Goal: Task Accomplishment & Management: Manage account settings

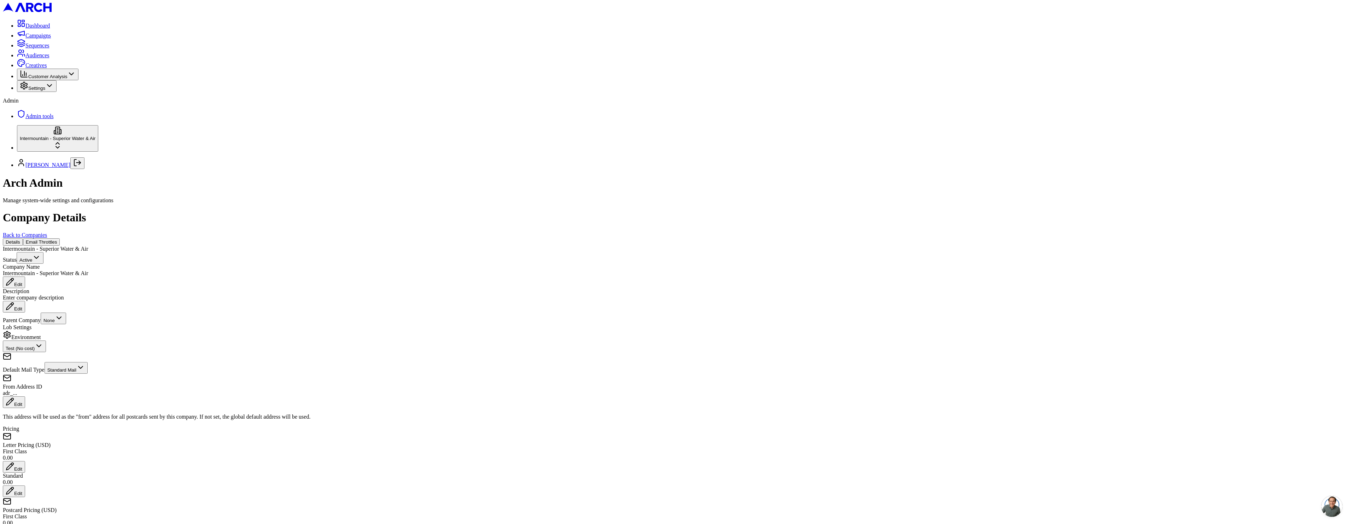
click at [60, 238] on button "Email Throttles" at bounding box center [41, 241] width 37 height 7
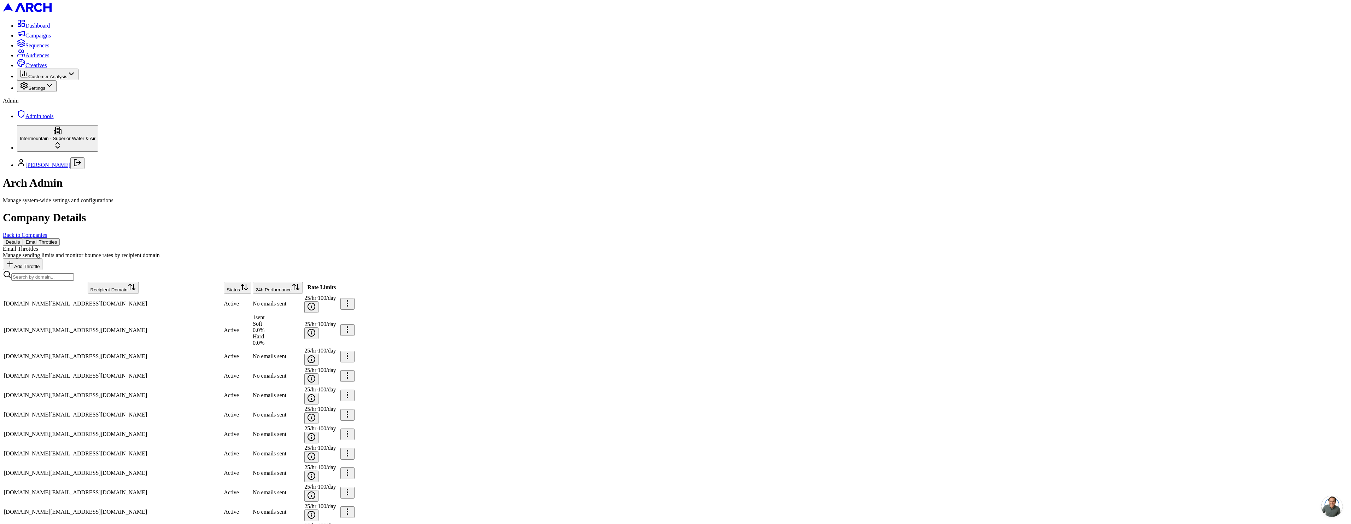
click at [270, 282] on button "24h Performance" at bounding box center [278, 288] width 50 height 12
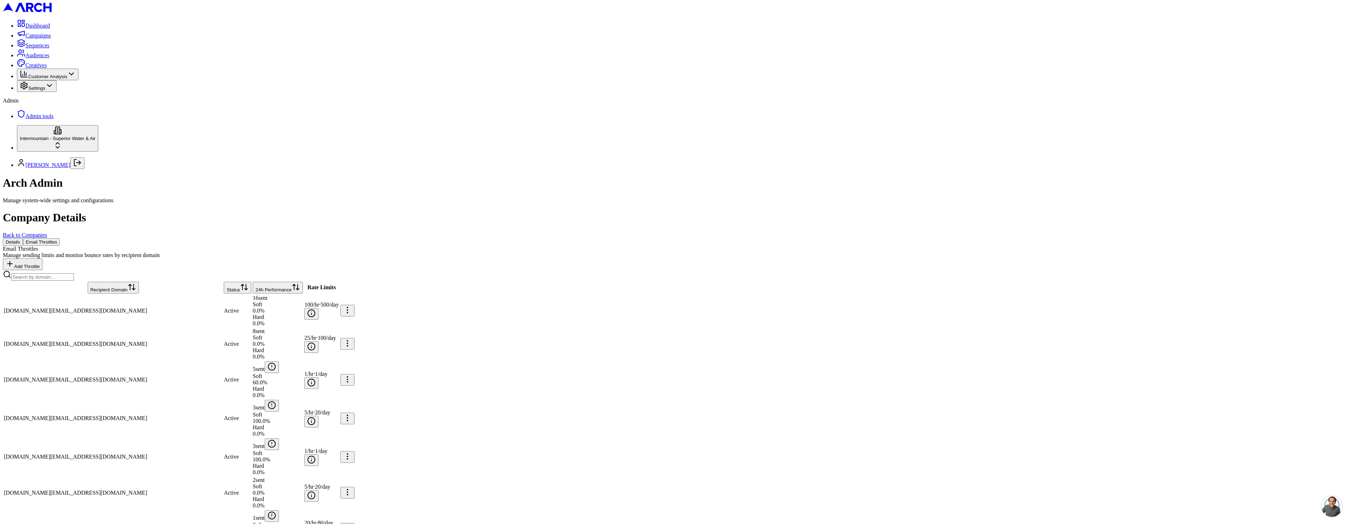
click at [270, 456] on span "100.0 %" at bounding box center [261, 459] width 17 height 6
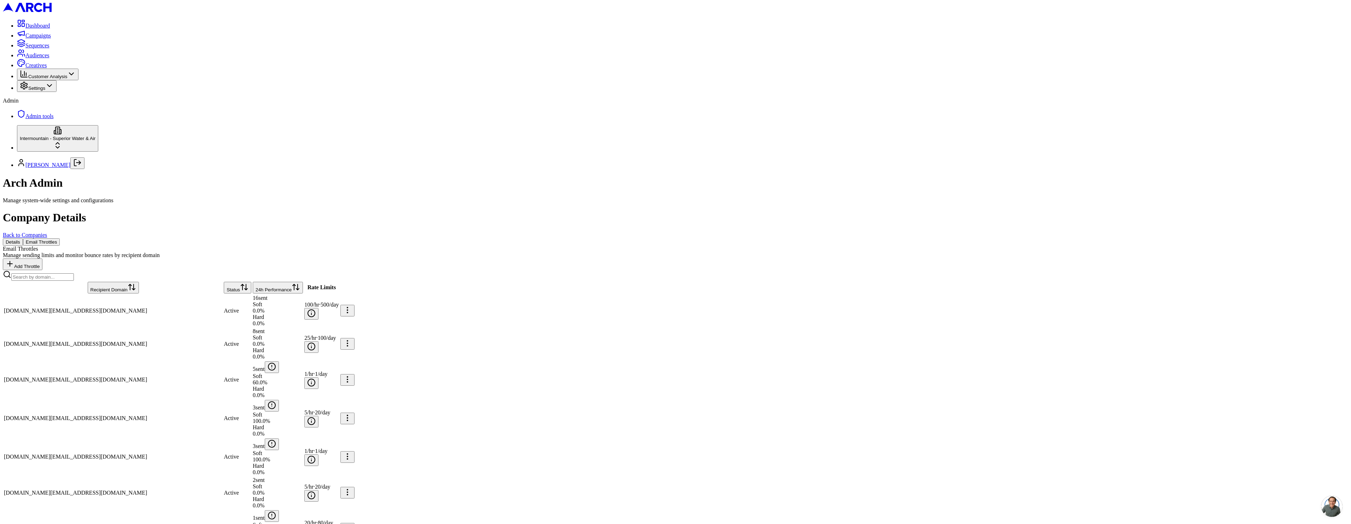
click at [1299, 292] on div "Edit" at bounding box center [1291, 288] width 23 height 10
type input "1"
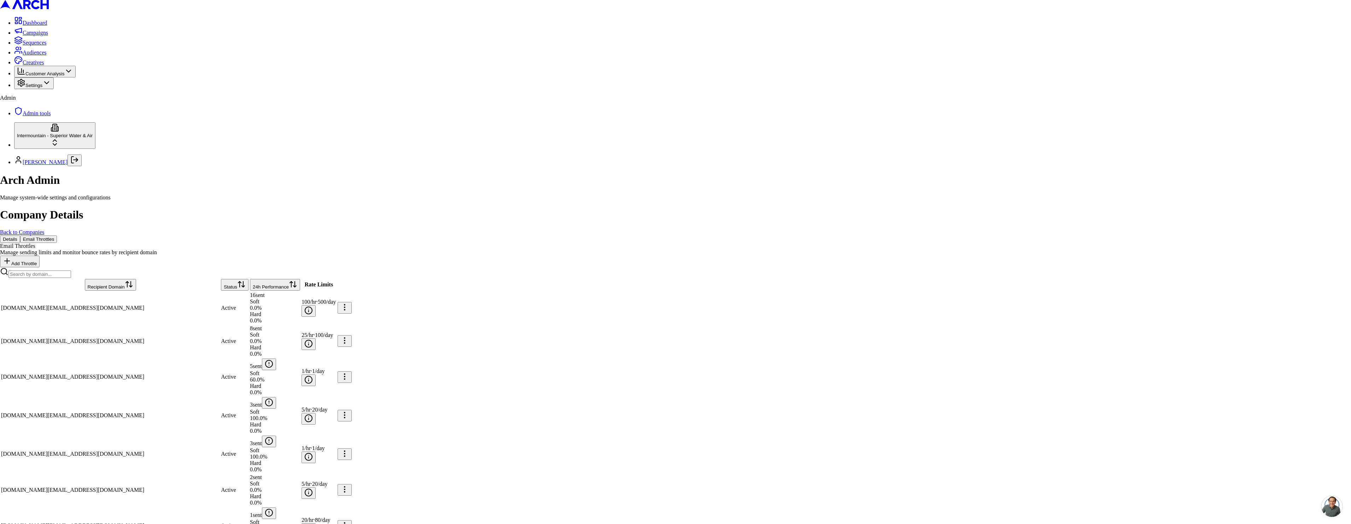
type input "8"
type input "1"
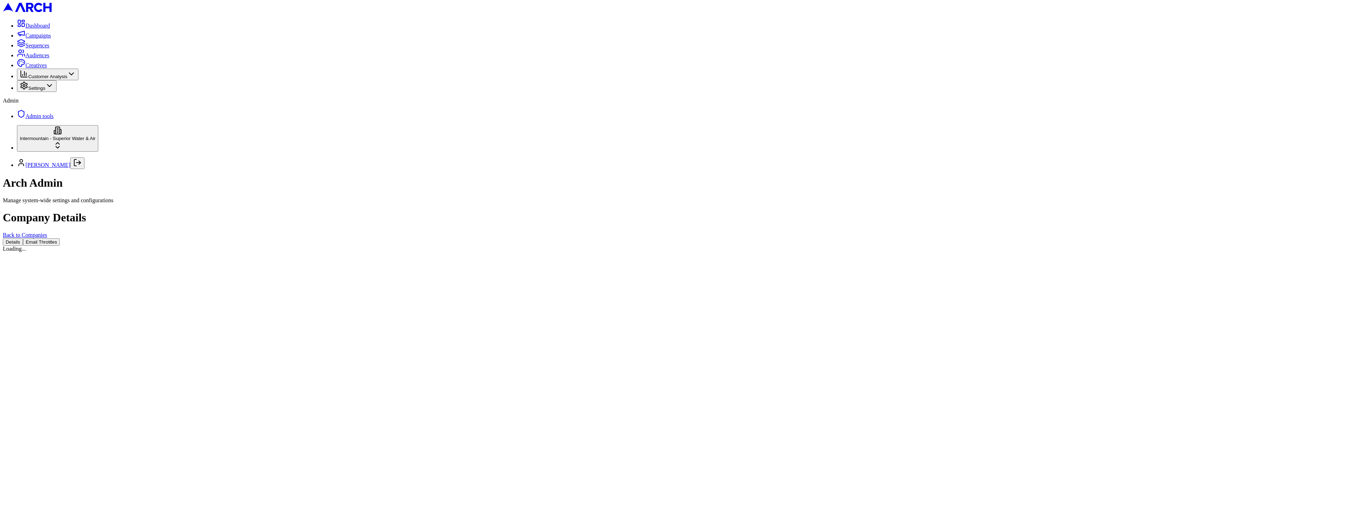
click at [60, 238] on button "Email Throttles" at bounding box center [41, 241] width 37 height 7
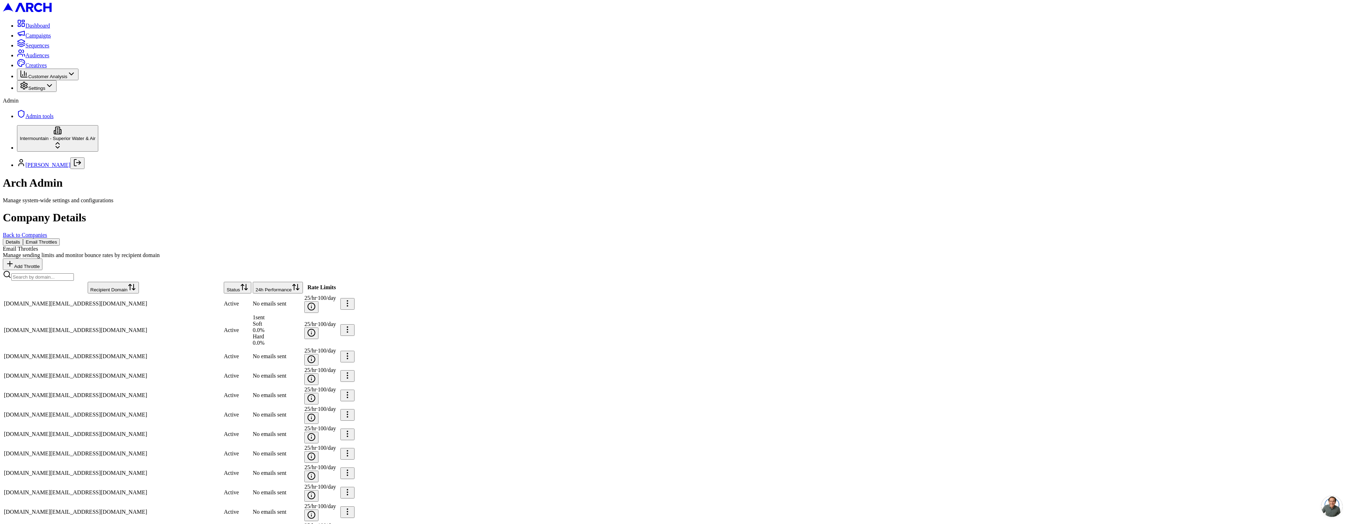
click at [262, 282] on button "24h Performance" at bounding box center [278, 288] width 50 height 12
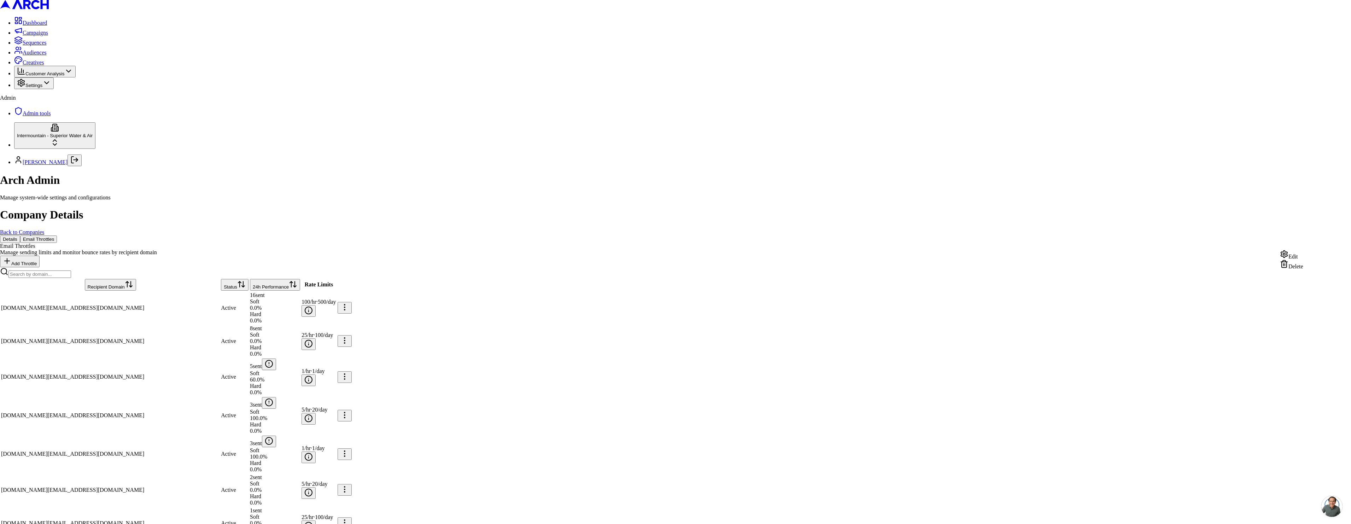
drag, startPoint x: 1299, startPoint y: 264, endPoint x: 1303, endPoint y: 258, distance: 6.4
click at [1303, 258] on div "Edit Delete" at bounding box center [1291, 260] width 23 height 20
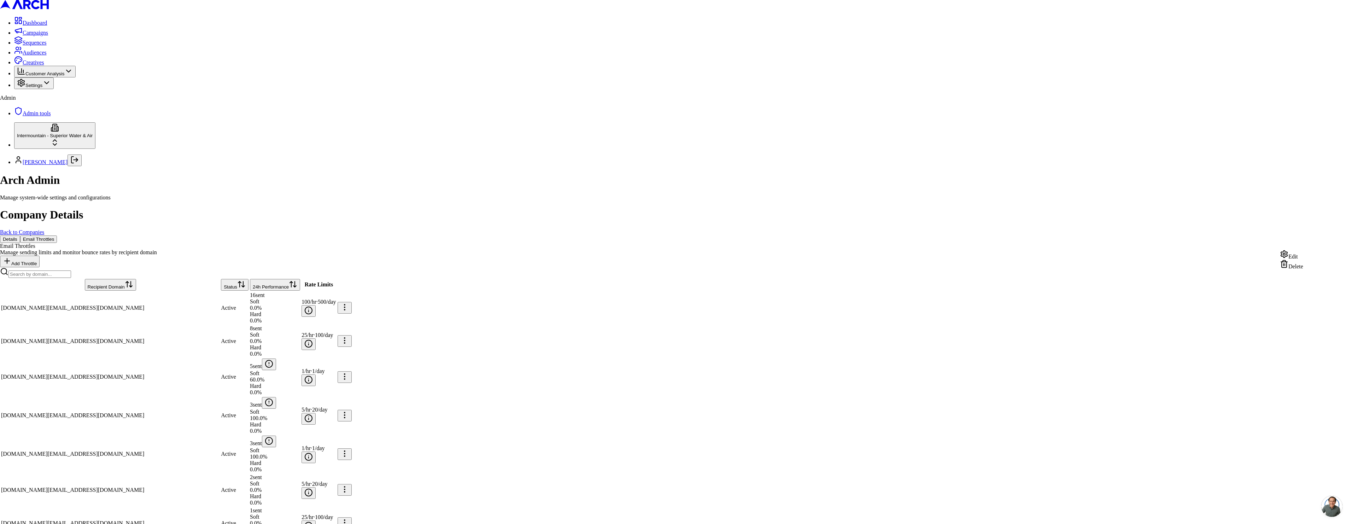
drag, startPoint x: 1306, startPoint y: 264, endPoint x: 1307, endPoint y: 258, distance: 6.4
click at [1303, 258] on div "Edit Delete" at bounding box center [1291, 260] width 23 height 20
type input "1"
